Goal: Task Accomplishment & Management: Complete application form

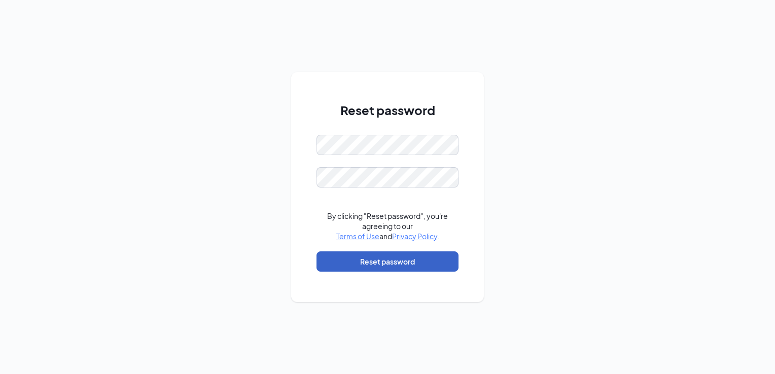
click at [380, 258] on button "Reset password" at bounding box center [388, 262] width 142 height 20
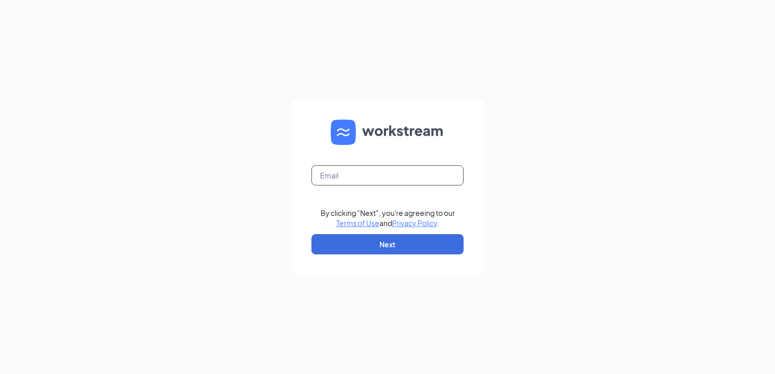
click at [352, 179] on input "text" at bounding box center [388, 175] width 152 height 20
type input "talent@cfabentonharbor.com"
click at [372, 247] on button "Next" at bounding box center [388, 244] width 152 height 20
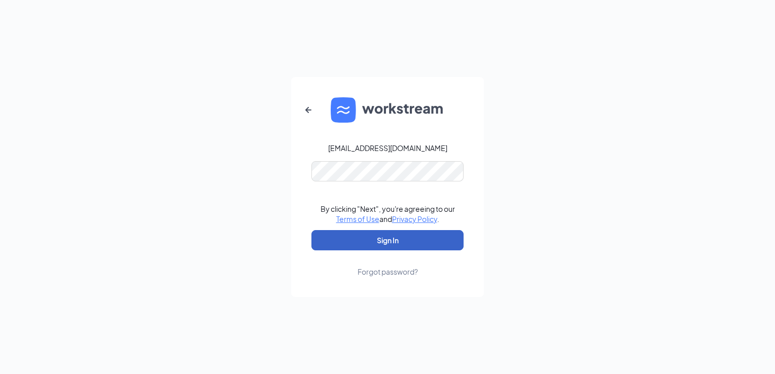
click at [365, 231] on button "Sign In" at bounding box center [388, 240] width 152 height 20
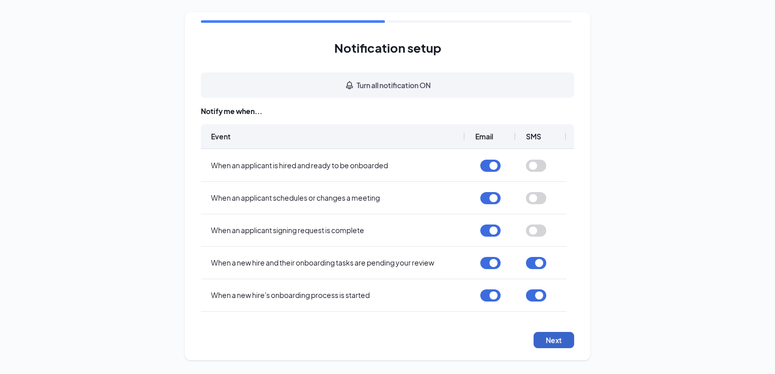
click at [546, 336] on button "Next" at bounding box center [554, 340] width 41 height 16
click at [546, 336] on button "button" at bounding box center [554, 340] width 41 height 16
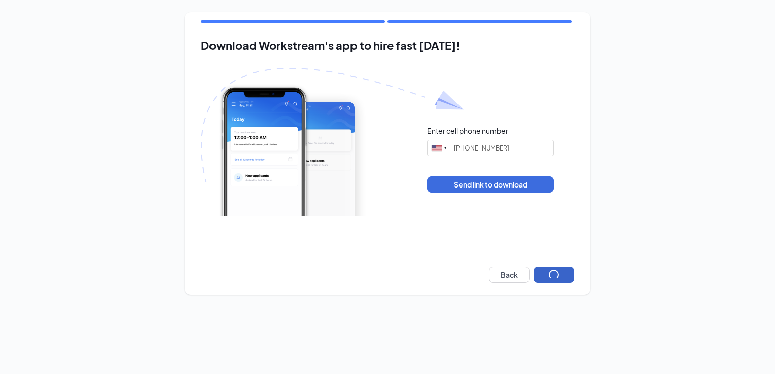
type input "(269) 336-0512"
click at [490, 153] on input "(269) 336-0512" at bounding box center [490, 148] width 127 height 16
click at [530, 141] on input "(269) 336-0512" at bounding box center [490, 148] width 127 height 16
click at [515, 150] on input "(269) 336-0512" at bounding box center [490, 148] width 127 height 16
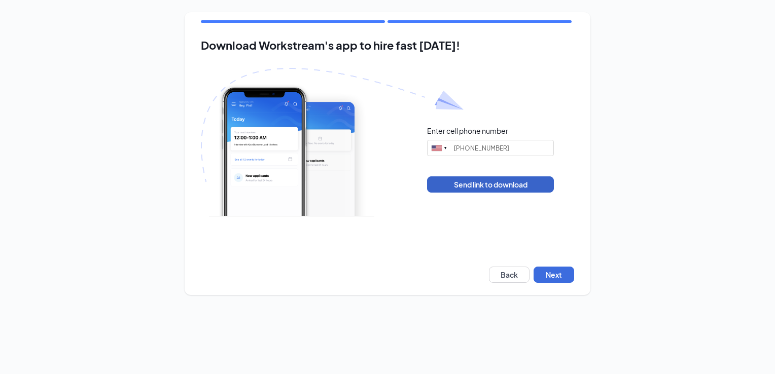
click at [509, 191] on button "Send link to download" at bounding box center [490, 185] width 127 height 16
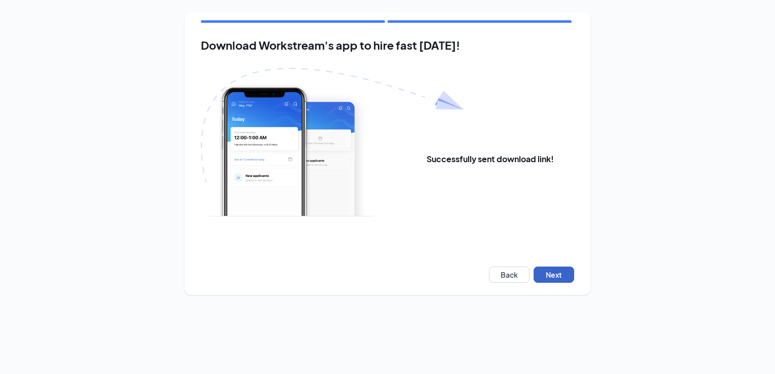
click at [553, 275] on button "Next" at bounding box center [554, 275] width 41 height 16
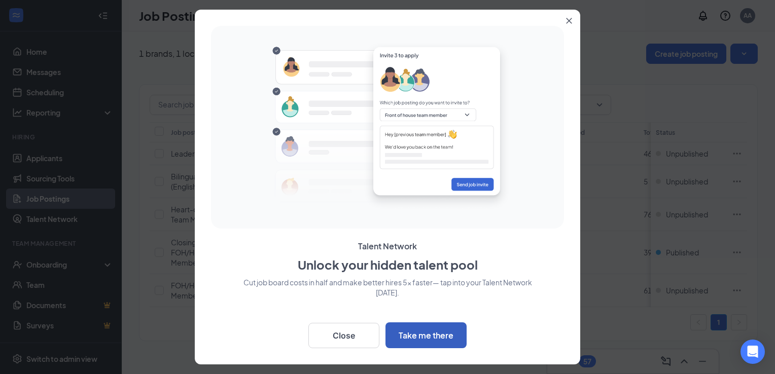
click at [444, 332] on button "Take me there" at bounding box center [426, 336] width 81 height 26
